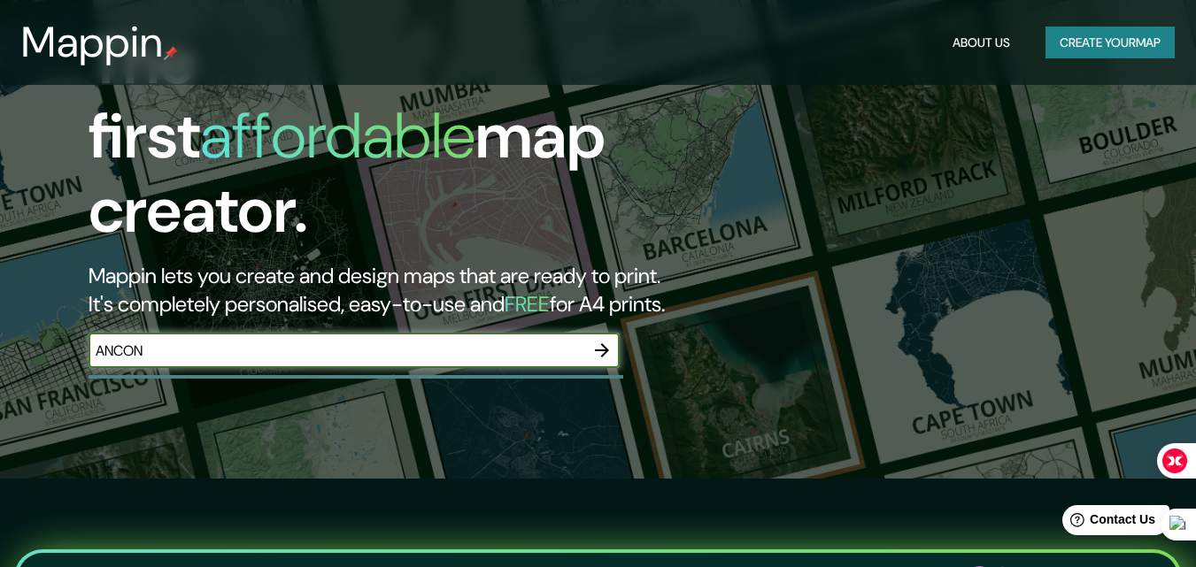
type input "ANCON"
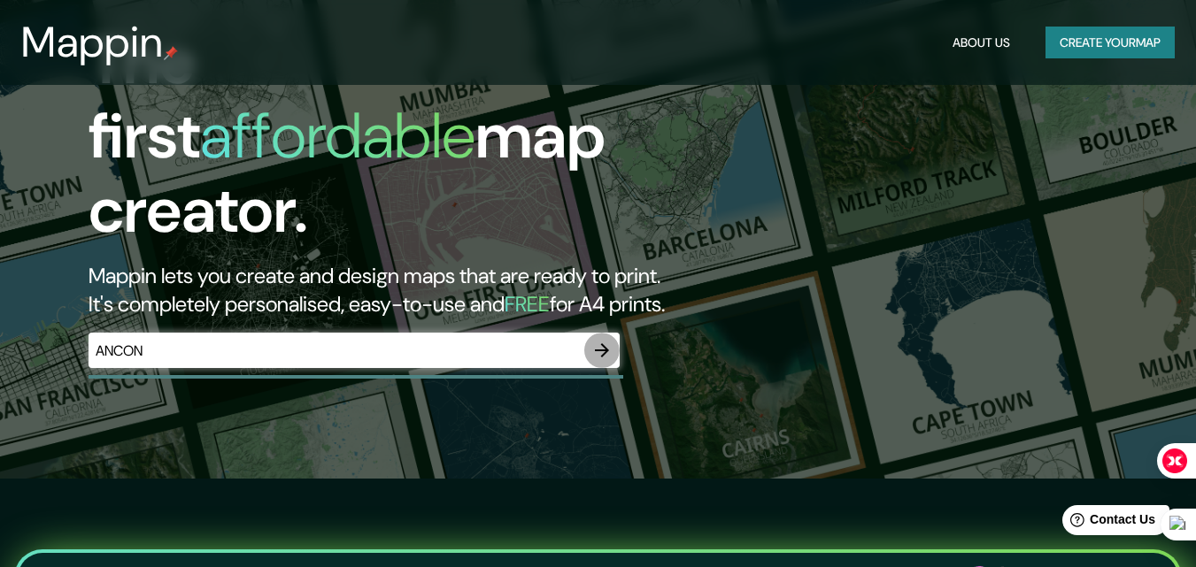
click at [605, 343] on icon "button" at bounding box center [602, 350] width 14 height 14
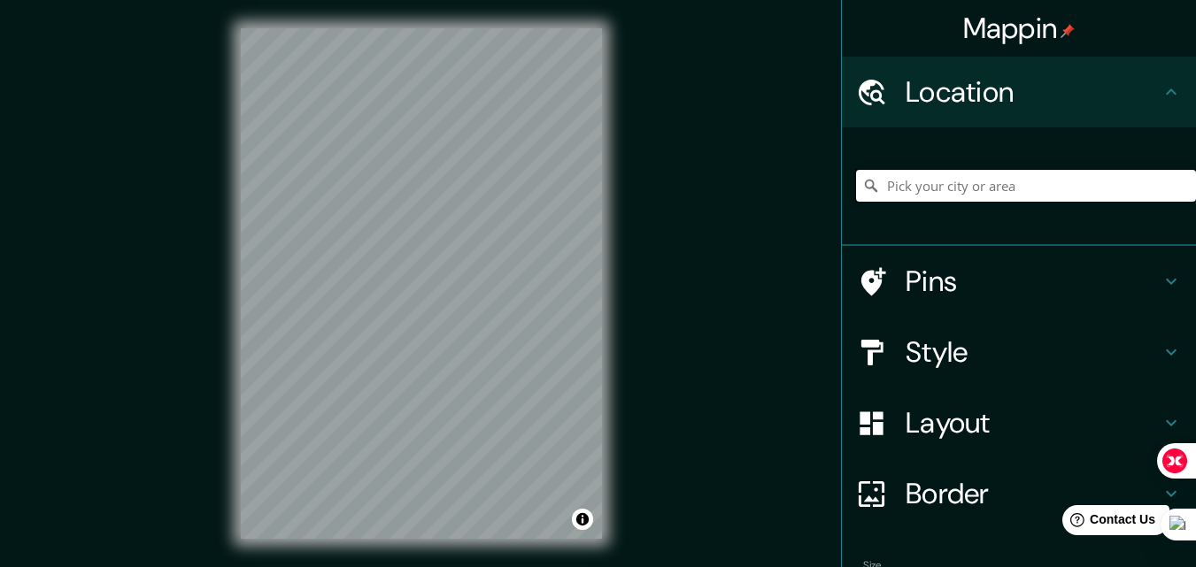
click at [1058, 186] on input "Pick your city or area" at bounding box center [1026, 186] width 340 height 32
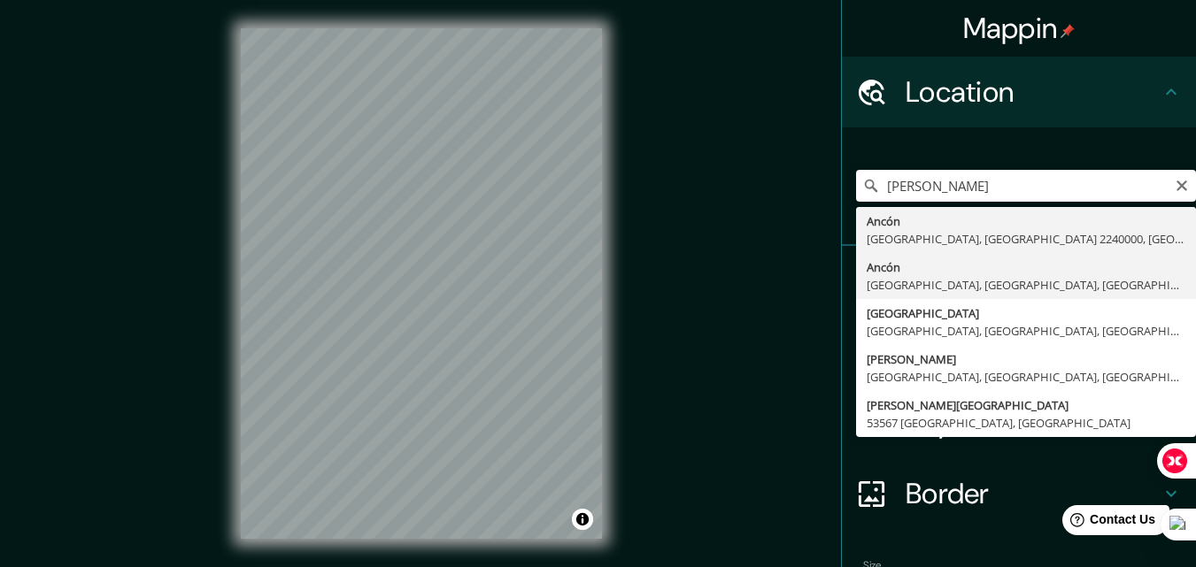
type input "Ancón, [GEOGRAPHIC_DATA], [GEOGRAPHIC_DATA], [GEOGRAPHIC_DATA]"
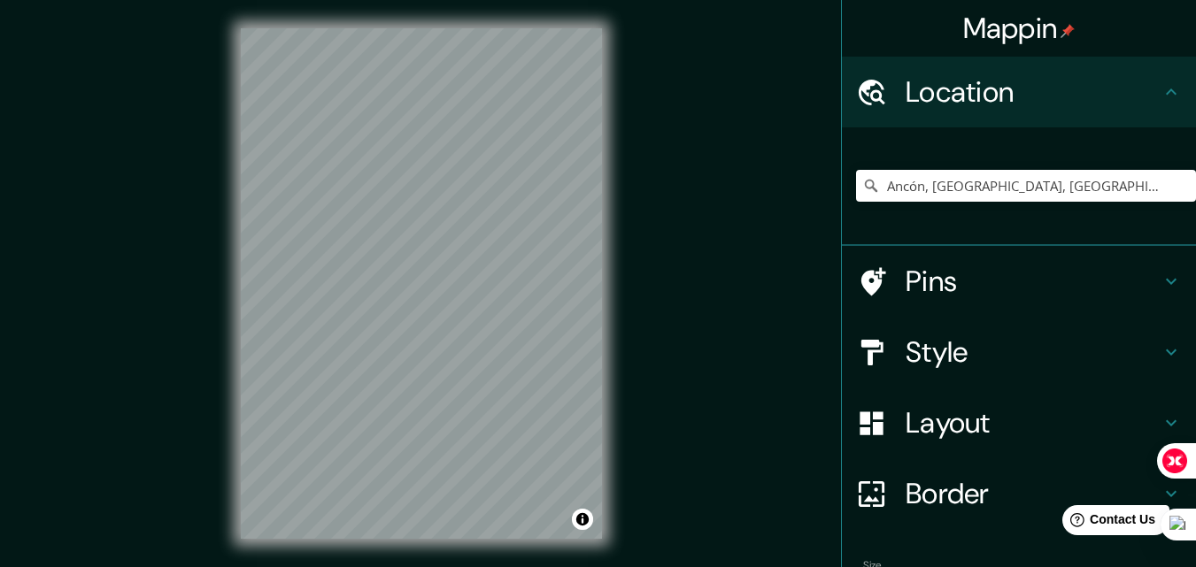
click at [592, 0] on html "Mappin Location [GEOGRAPHIC_DATA], [GEOGRAPHIC_DATA], [GEOGRAPHIC_DATA], [GEOGR…" at bounding box center [598, 283] width 1196 height 567
click at [677, 548] on div "Mappin Location [GEOGRAPHIC_DATA], [GEOGRAPHIC_DATA], [GEOGRAPHIC_DATA], [GEOGR…" at bounding box center [598, 298] width 1196 height 596
click at [453, 565] on div "© Mapbox © OpenStreetMap Improve this map" at bounding box center [421, 283] width 418 height 567
click at [603, 386] on div "© Mapbox © OpenStreetMap Improve this map" at bounding box center [421, 283] width 418 height 567
click at [610, 241] on div "© Mapbox © OpenStreetMap Improve this map" at bounding box center [421, 283] width 418 height 567
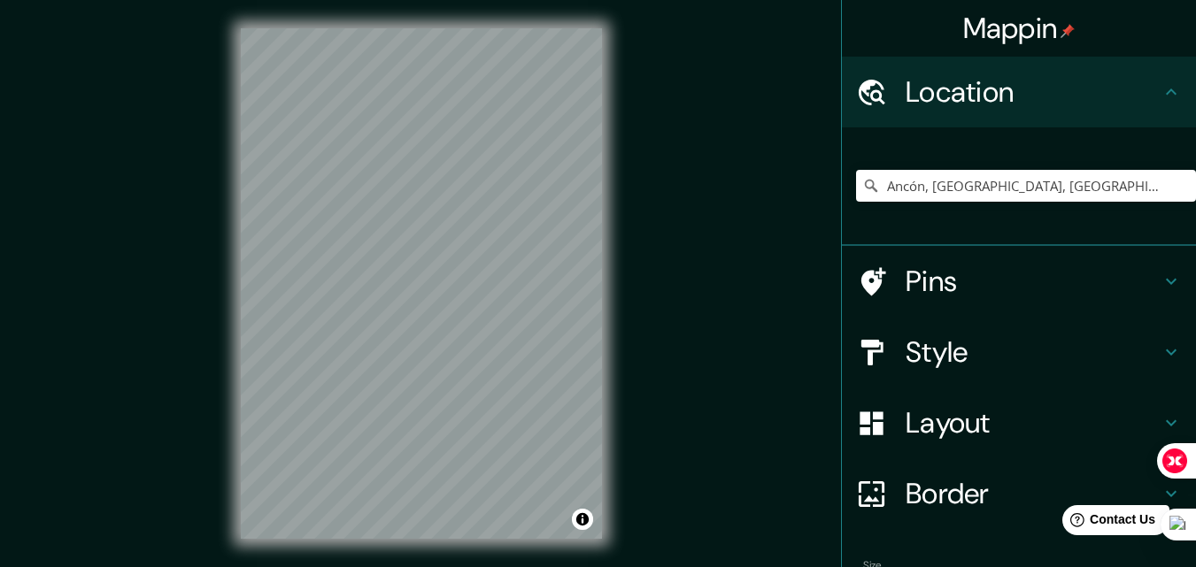
click at [172, 353] on div "Mappin Location [GEOGRAPHIC_DATA], [GEOGRAPHIC_DATA], [GEOGRAPHIC_DATA], [GEOGR…" at bounding box center [598, 298] width 1196 height 596
click at [232, 244] on div "© Mapbox © OpenStreetMap Improve this map" at bounding box center [421, 283] width 418 height 567
click at [624, 473] on div "© Mapbox © OpenStreetMap Improve this map" at bounding box center [421, 283] width 418 height 567
click at [83, 501] on div "Mappin Location [GEOGRAPHIC_DATA], [GEOGRAPHIC_DATA], [GEOGRAPHIC_DATA], [GEOGR…" at bounding box center [598, 298] width 1196 height 596
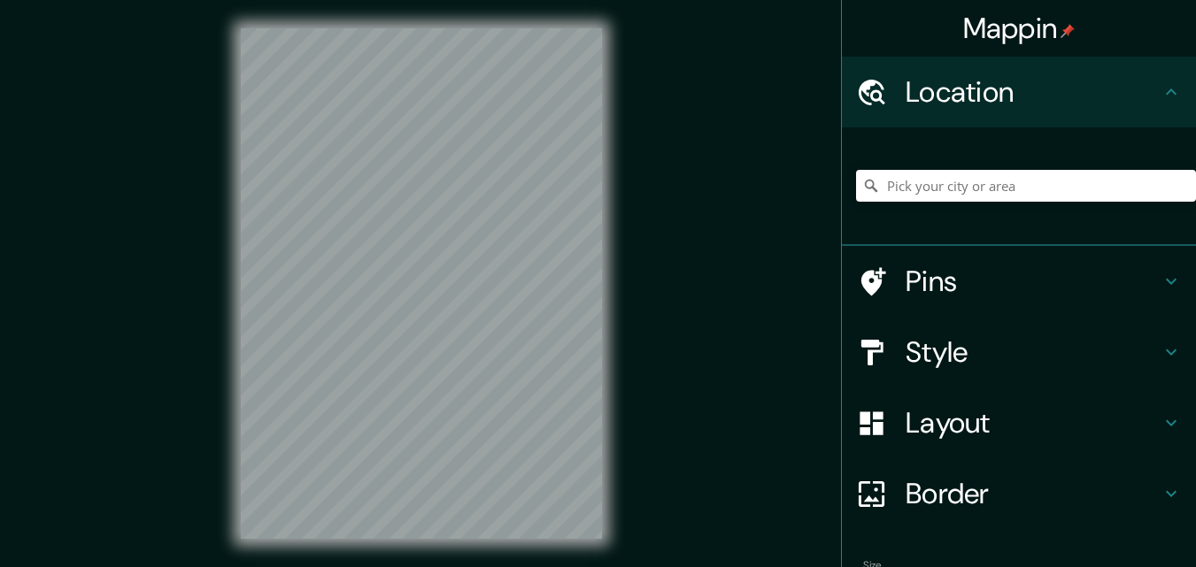
scroll to position [110, 0]
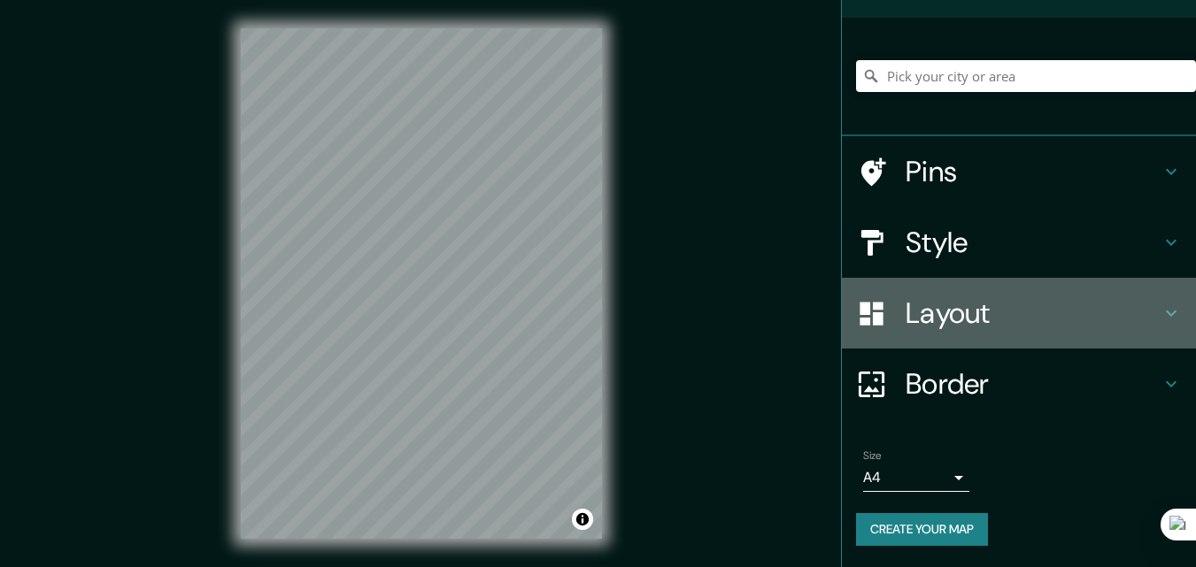
click at [1056, 315] on h4 "Layout" at bounding box center [1033, 313] width 255 height 35
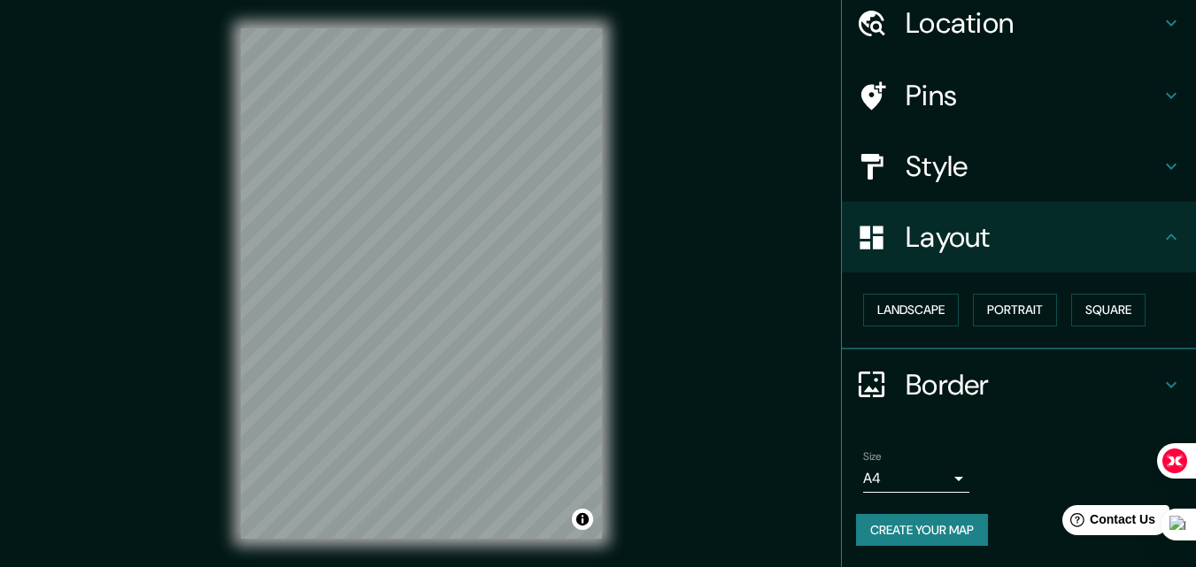
scroll to position [0, 0]
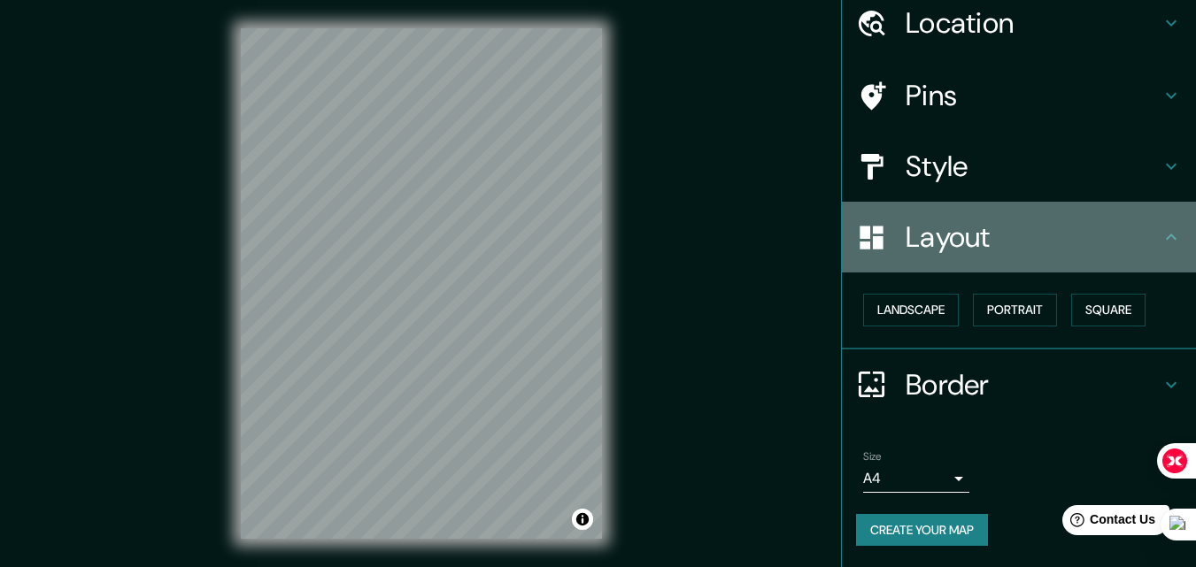
click at [1145, 237] on h4 "Layout" at bounding box center [1033, 237] width 255 height 35
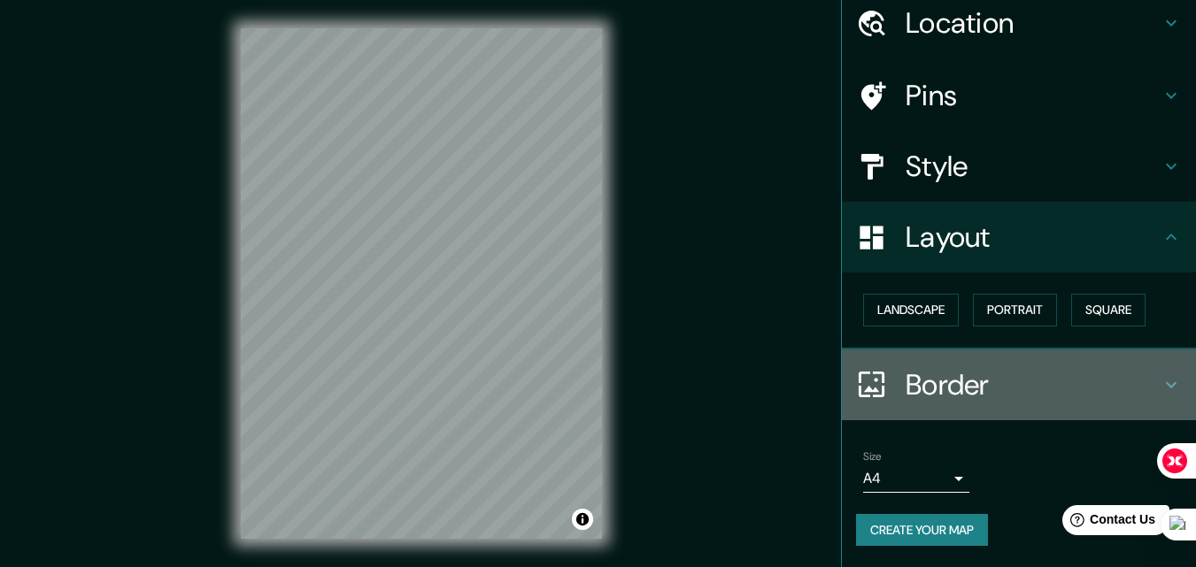
click at [1093, 361] on div "Border" at bounding box center [1019, 385] width 354 height 71
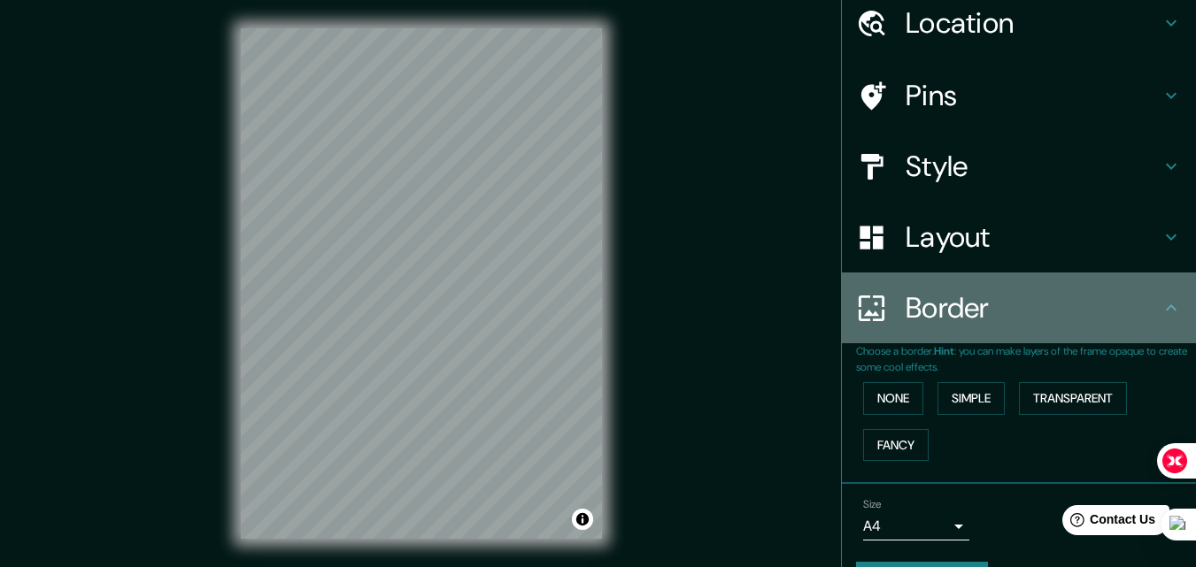
click at [1090, 320] on h4 "Border" at bounding box center [1033, 307] width 255 height 35
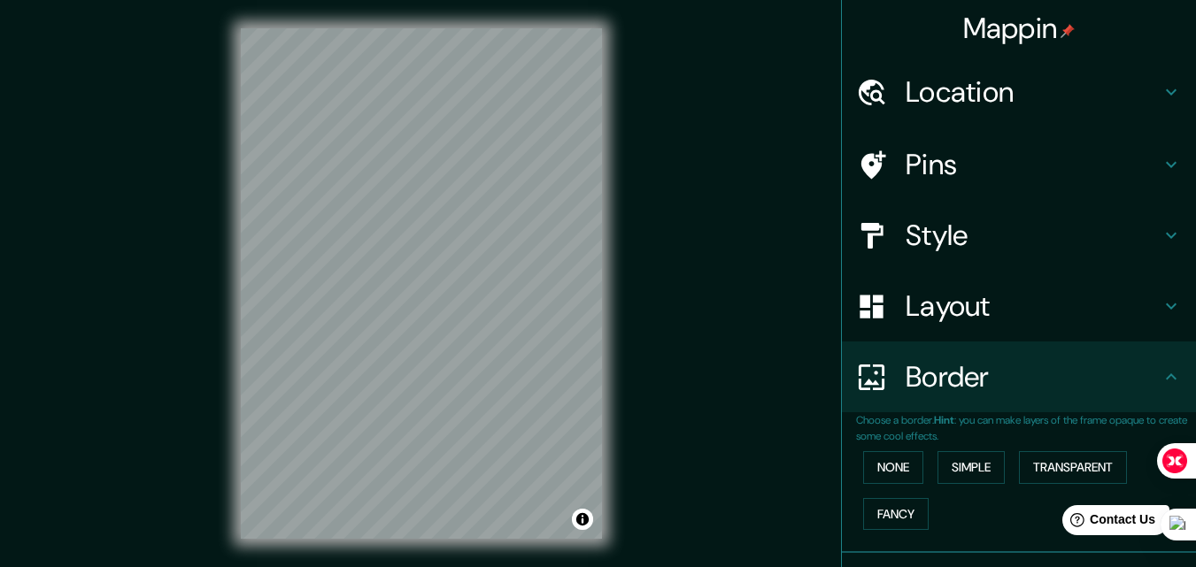
click at [992, 158] on h4 "Pins" at bounding box center [1033, 164] width 255 height 35
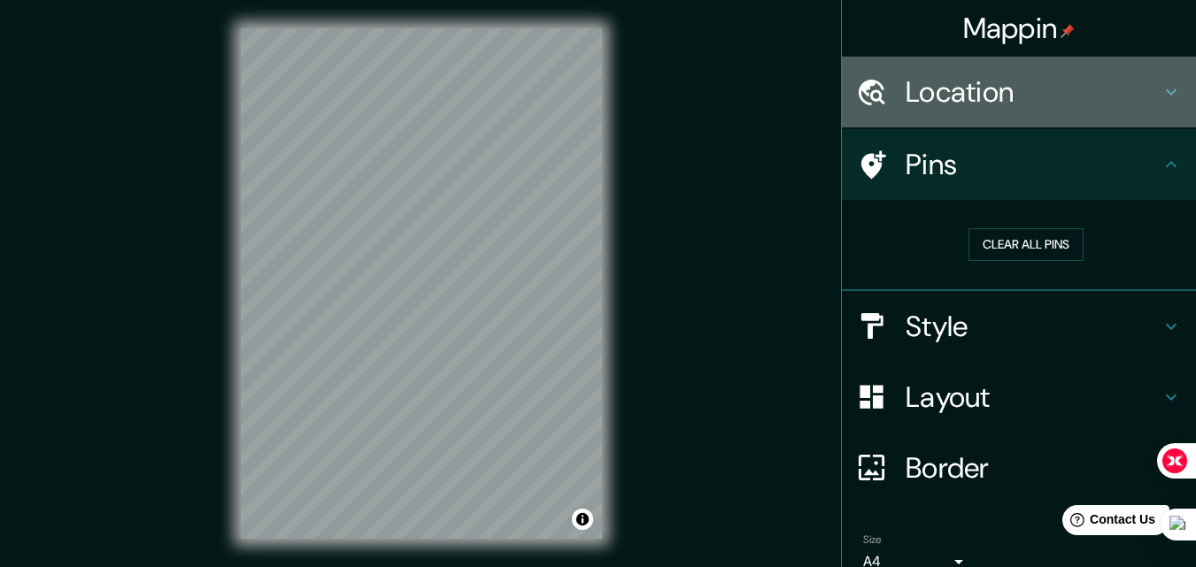
click at [1024, 92] on h4 "Location" at bounding box center [1033, 91] width 255 height 35
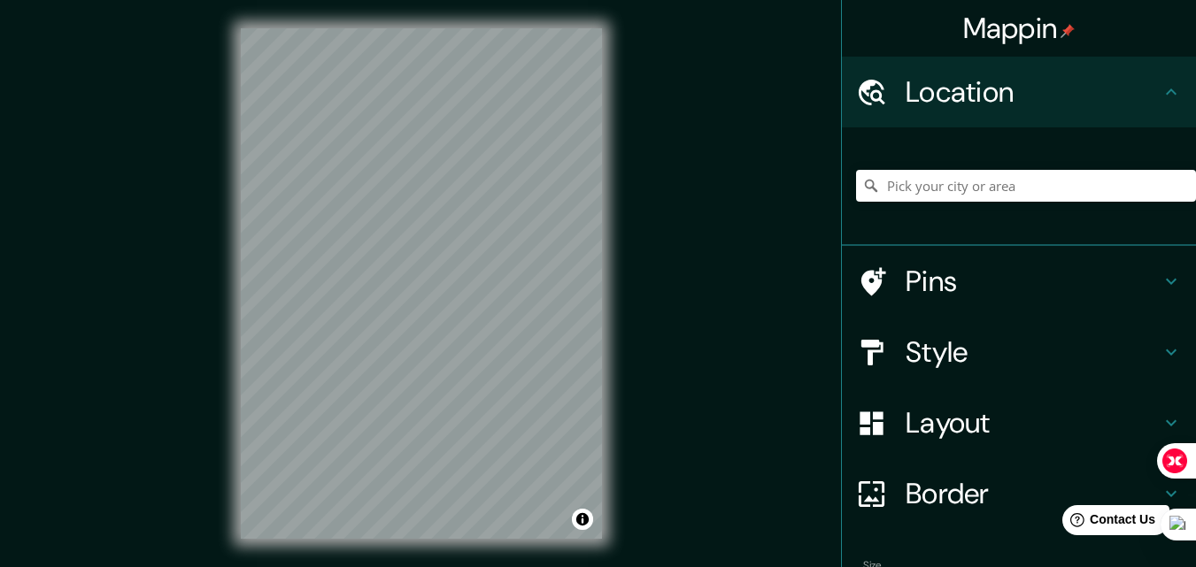
click at [1067, 247] on div "Pins" at bounding box center [1019, 281] width 354 height 71
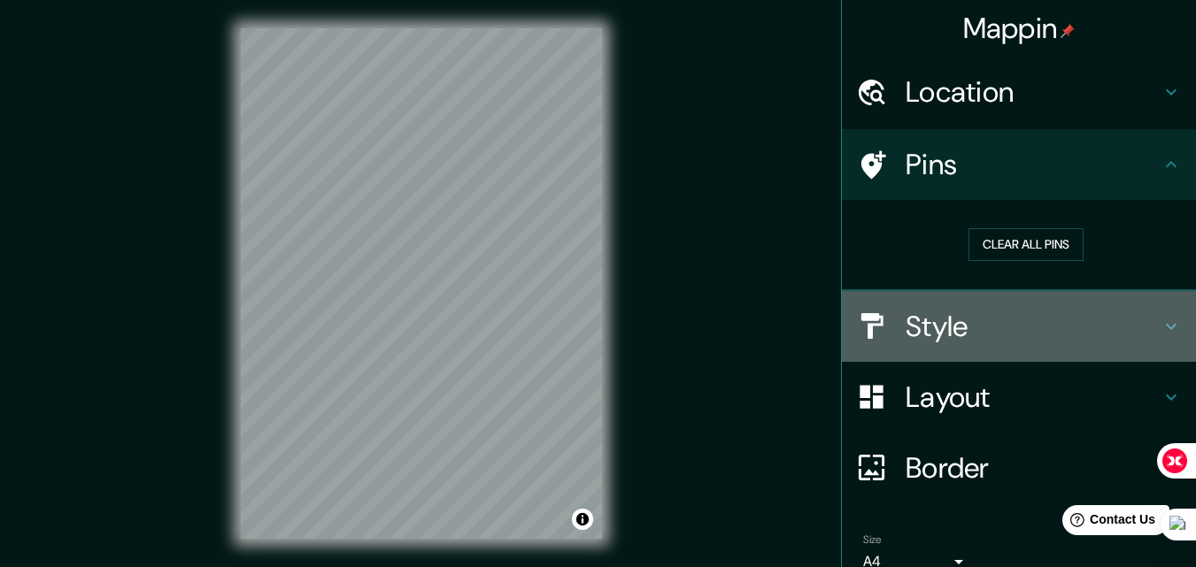
click at [1078, 320] on h4 "Style" at bounding box center [1033, 326] width 255 height 35
